Goal: Navigation & Orientation: Find specific page/section

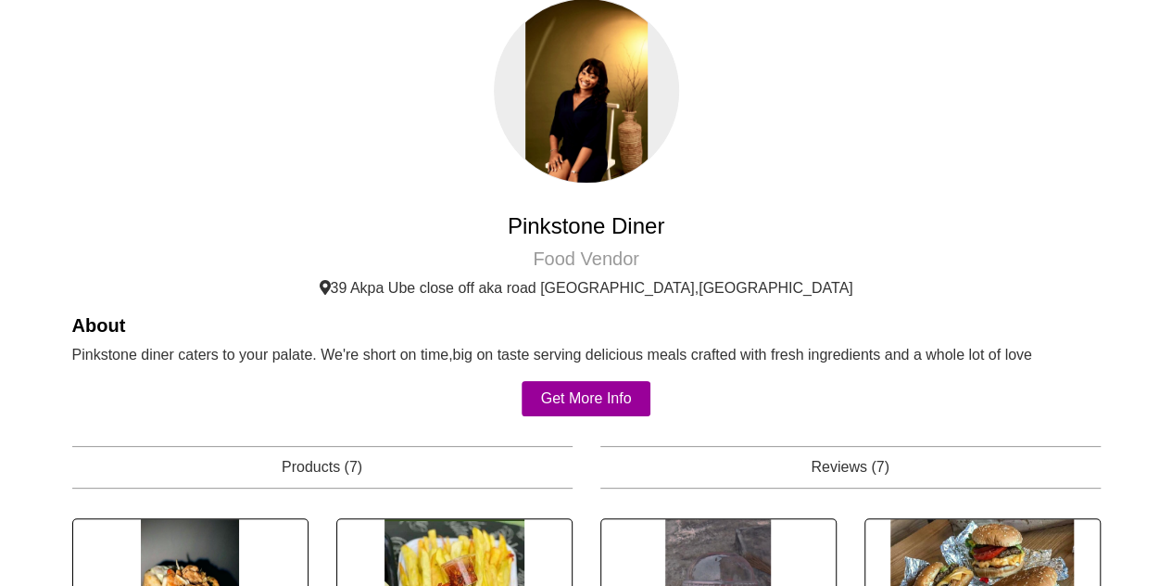
scroll to position [40, 0]
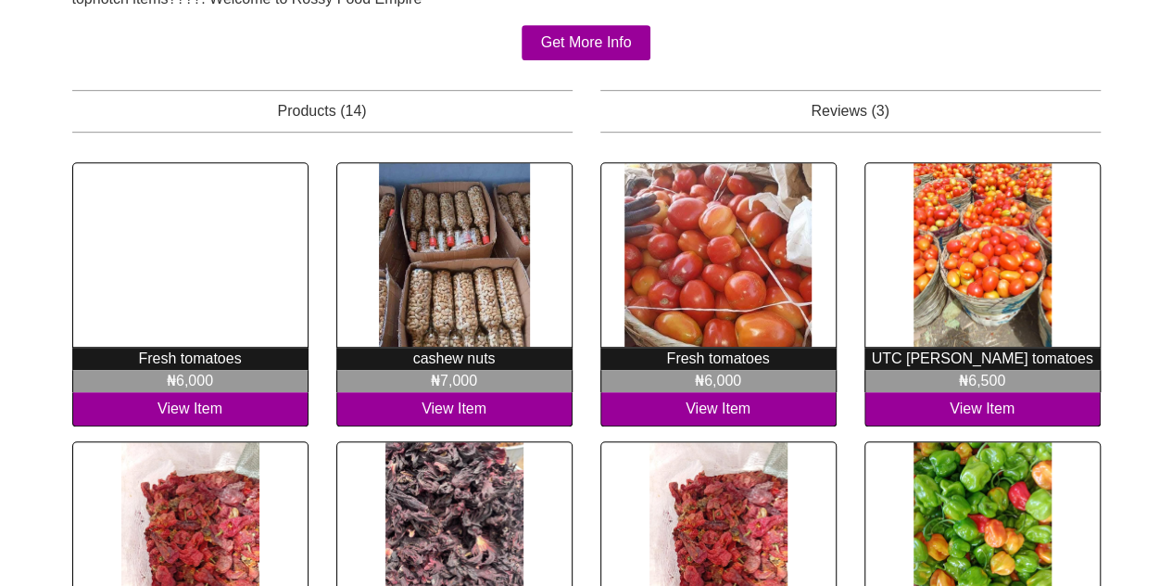
scroll to position [473, 0]
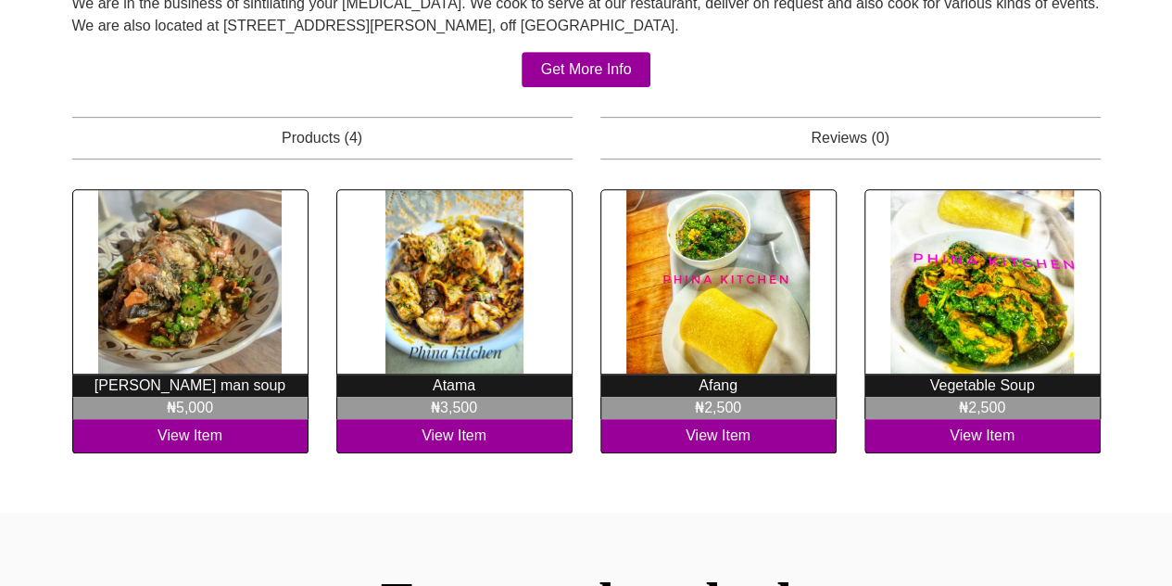
scroll to position [510, 0]
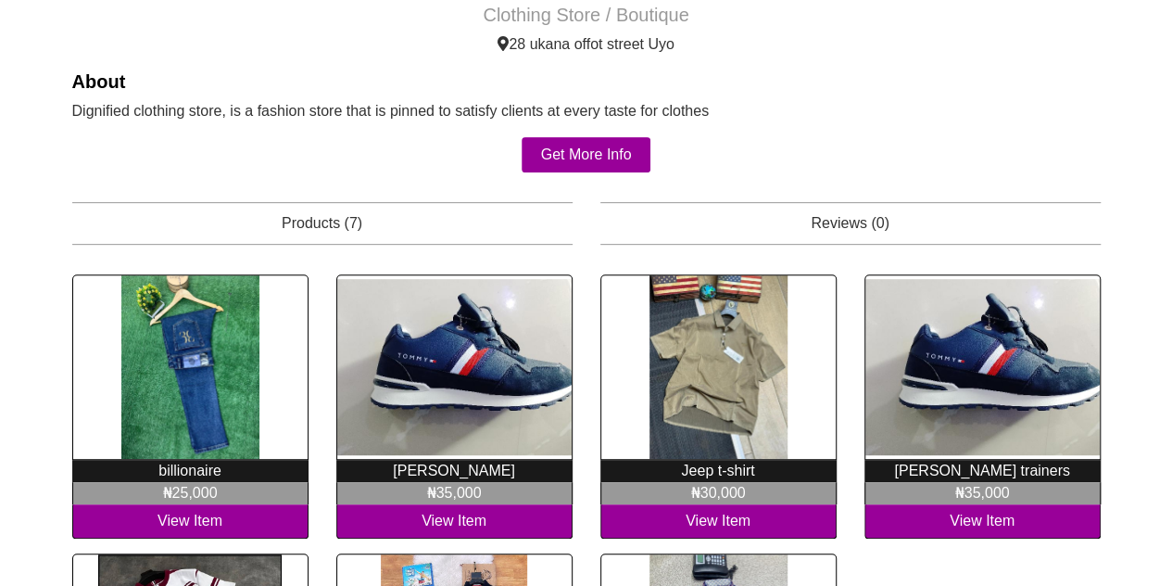
scroll to position [319, 0]
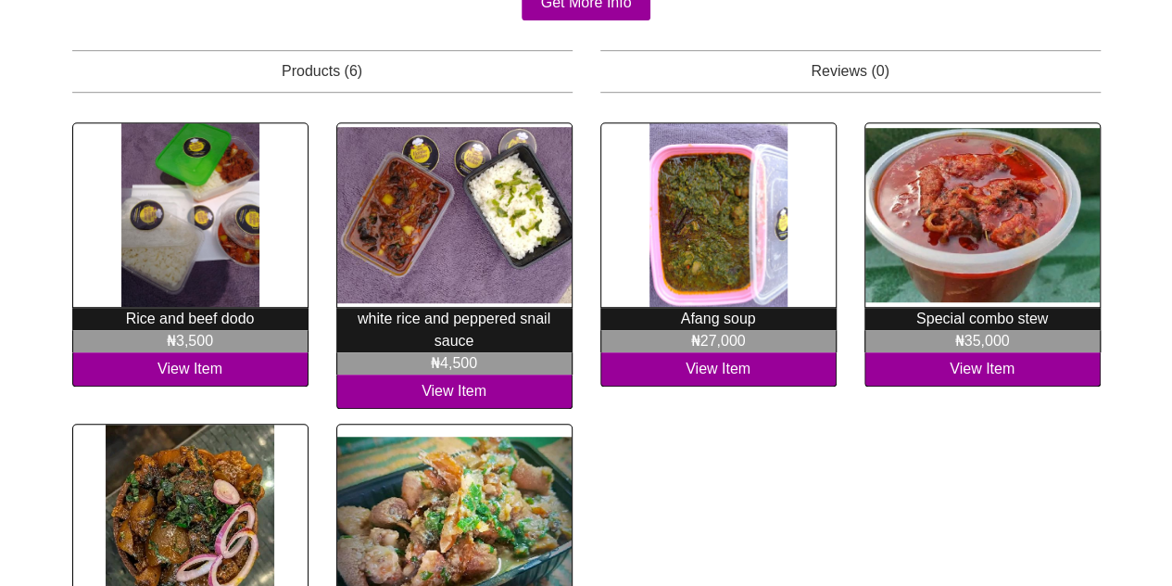
scroll to position [554, 0]
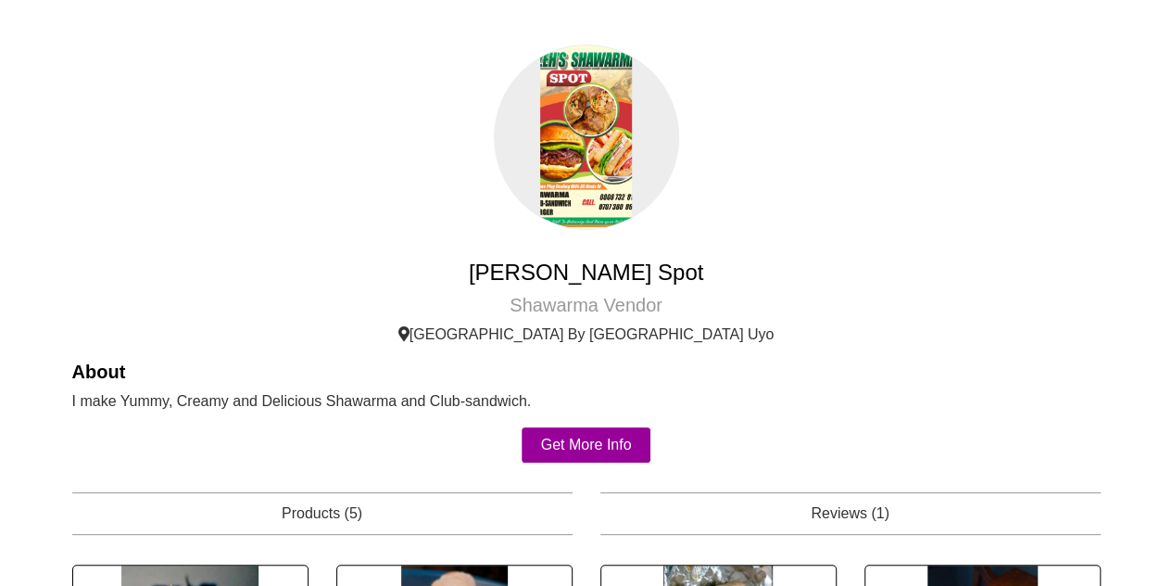
click at [586, 262] on h4 "Ezeh Shawarma Spot" at bounding box center [586, 272] width 1028 height 27
copy div "Ezeh Shawarma Spot"
click at [576, 140] on img at bounding box center [586, 136] width 185 height 185
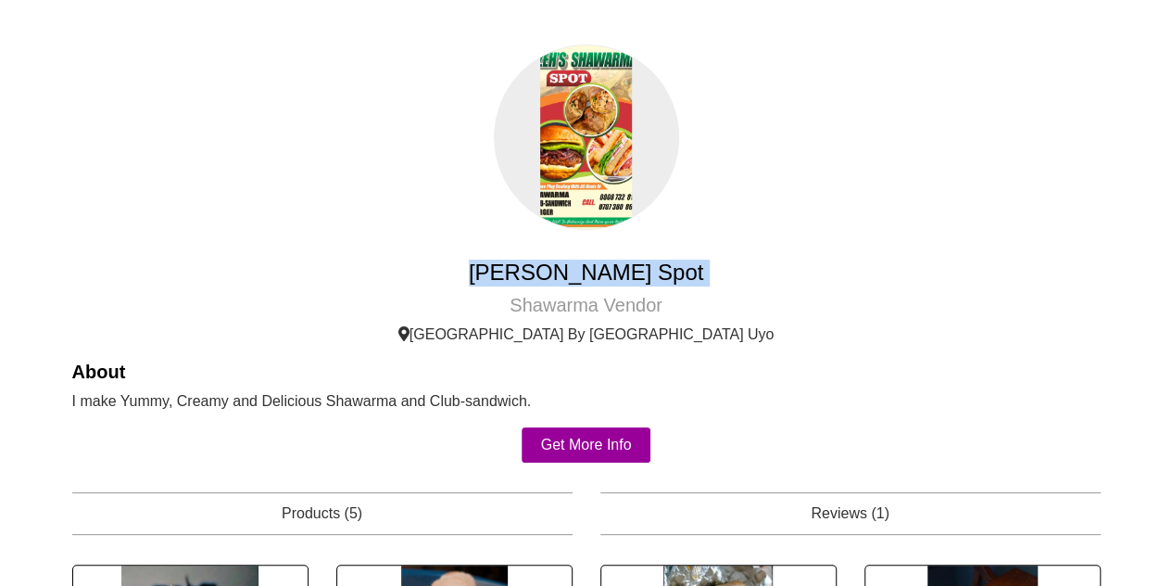
click at [576, 140] on img at bounding box center [586, 136] width 185 height 185
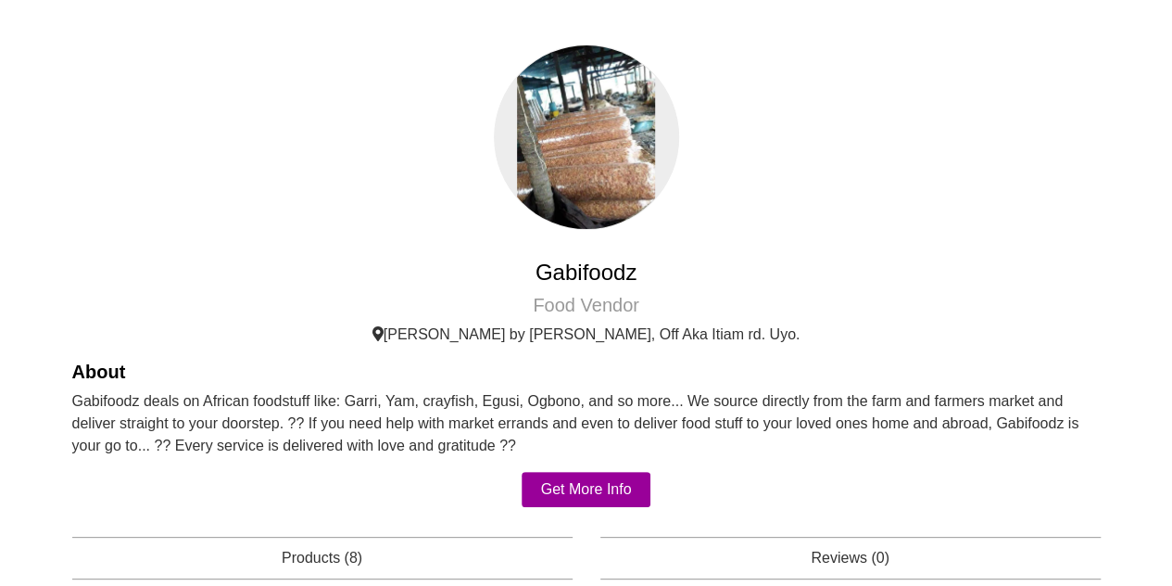
scroll to position [487, 0]
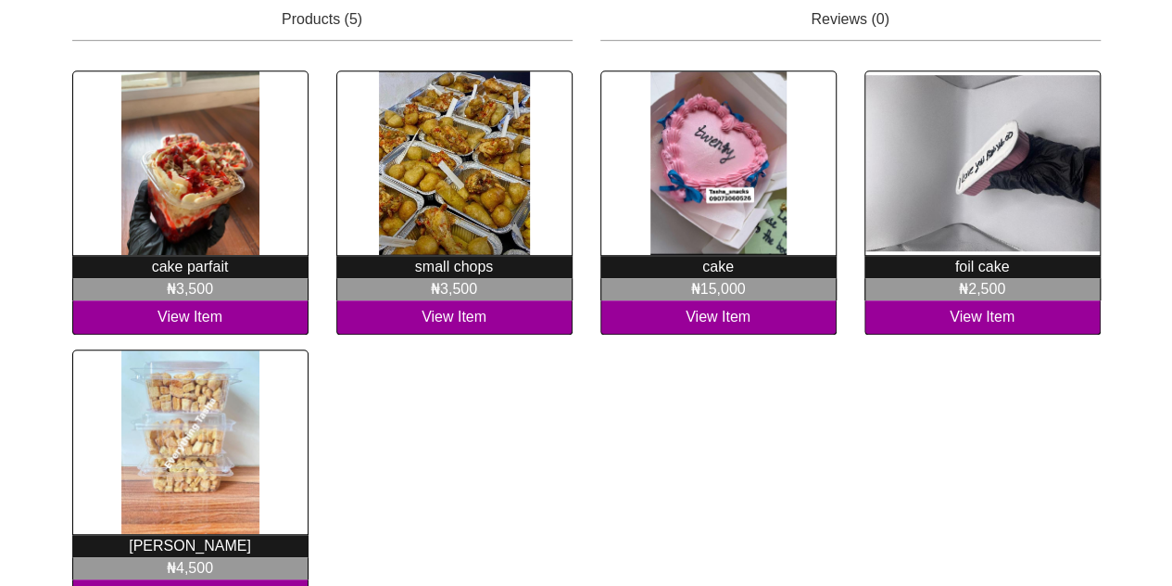
scroll to position [495, 0]
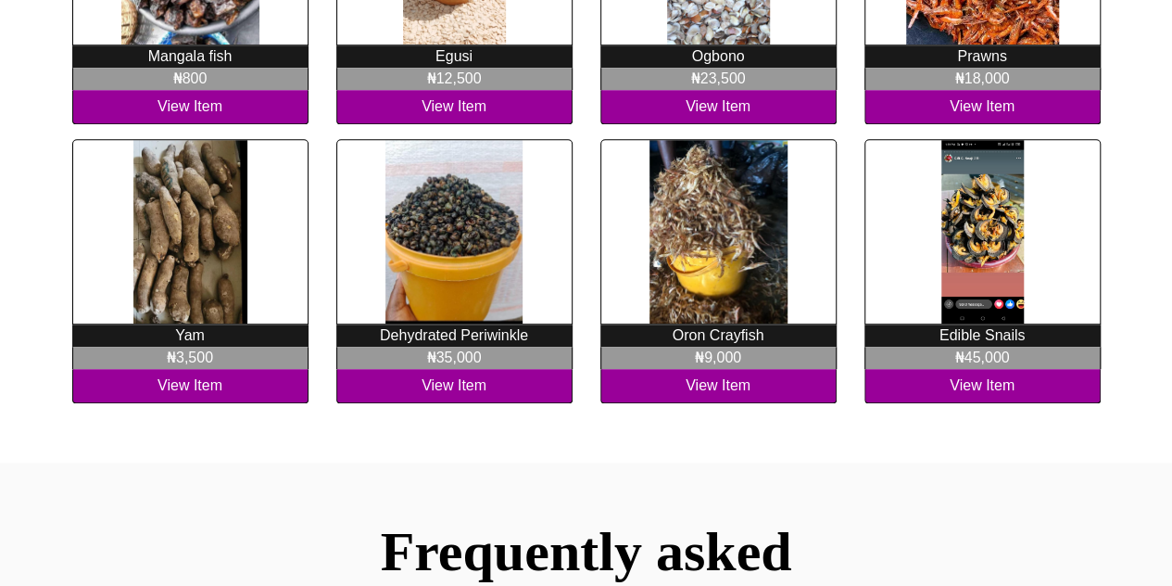
scroll to position [756, 0]
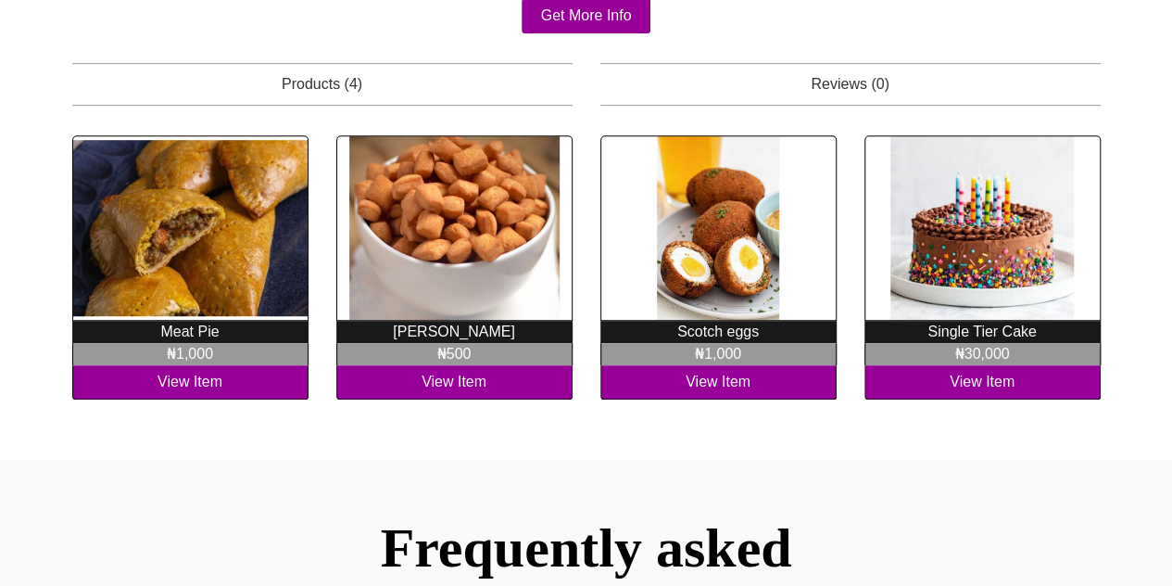
scroll to position [452, 0]
